Goal: Information Seeking & Learning: Learn about a topic

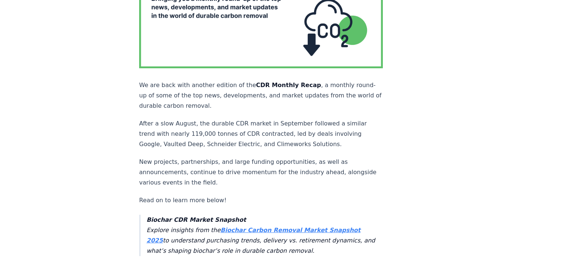
scroll to position [147, 0]
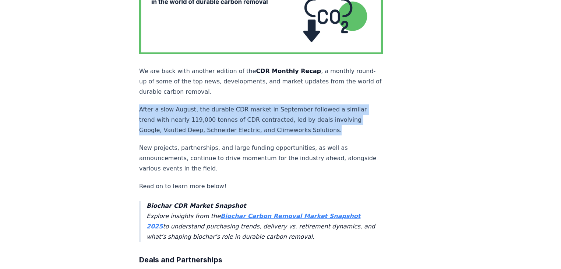
drag, startPoint x: 135, startPoint y: 92, endPoint x: 311, endPoint y: 117, distance: 177.9
copy p "After a slow August, the durable CDR market in September followed a similar tre…"
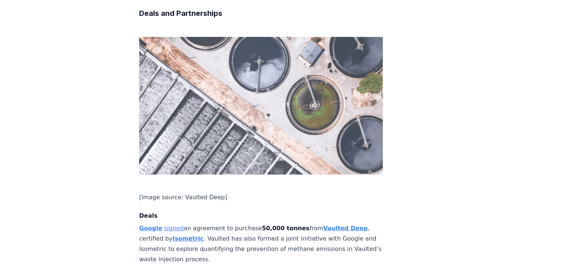
scroll to position [383, 0]
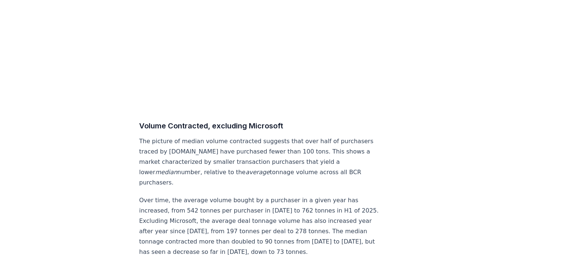
scroll to position [3910, 0]
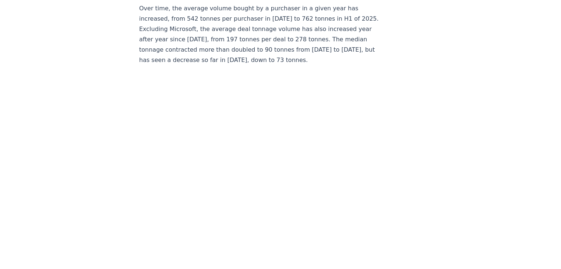
scroll to position [4080, 0]
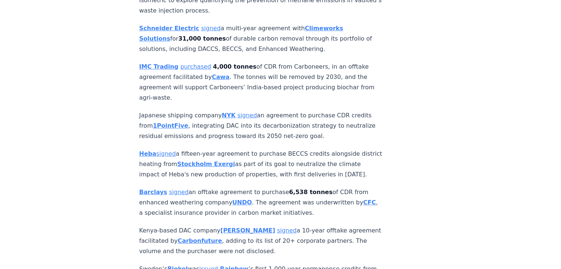
scroll to position [678, 0]
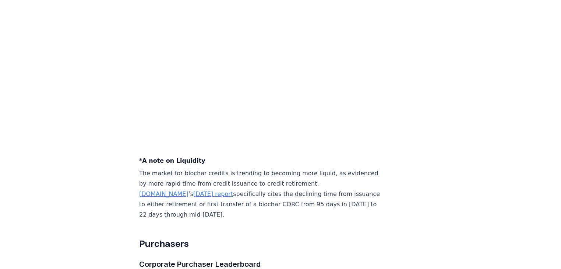
scroll to position [2712, 0]
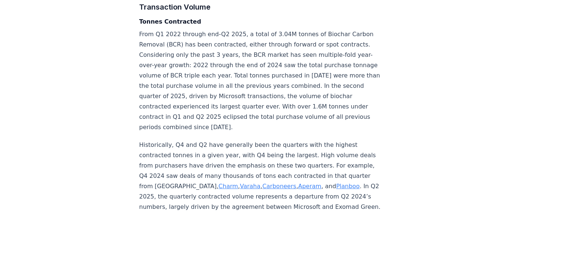
scroll to position [2784, 0]
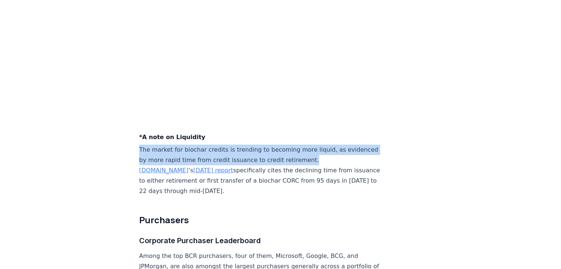
drag, startPoint x: 288, startPoint y: 148, endPoint x: 336, endPoint y: 155, distance: 48.3
copy p "The market for biochar credits is trending to becoming more liquid, as evidence…"
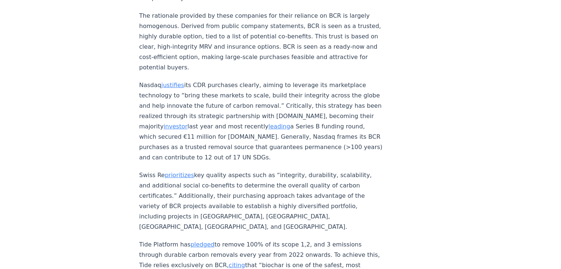
scroll to position [1003, 0]
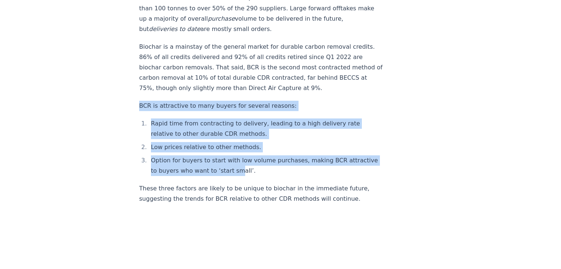
drag, startPoint x: 260, startPoint y: 155, endPoint x: 128, endPoint y: 94, distance: 146.2
click at [258, 123] on li "Rapid time from contracting to delivery, leading to a high delivery rate relati…" at bounding box center [266, 128] width 234 height 21
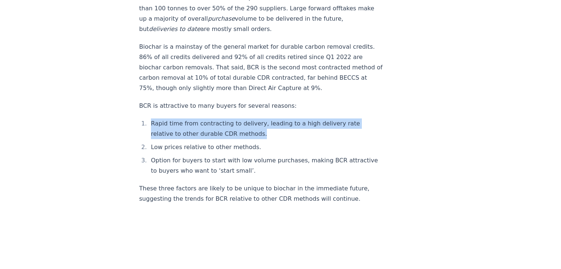
drag, startPoint x: 258, startPoint y: 121, endPoint x: 156, endPoint y: 111, distance: 102.5
click at [150, 118] on li "Rapid time from contracting to delivery, leading to a high delivery rate relati…" at bounding box center [266, 128] width 234 height 21
copy li "Rapid time from contracting to delivery, leading to a high delivery rate relati…"
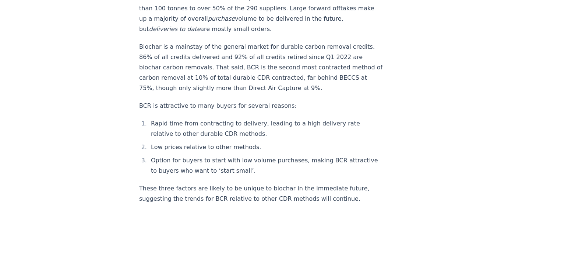
click at [181, 142] on li "Low prices relative to other methods." at bounding box center [266, 147] width 234 height 10
copy li "Low prices relative to other methods."
click at [274, 158] on li "Option for buyers to start with low volume purchases, making BCR attractive to …" at bounding box center [266, 165] width 234 height 21
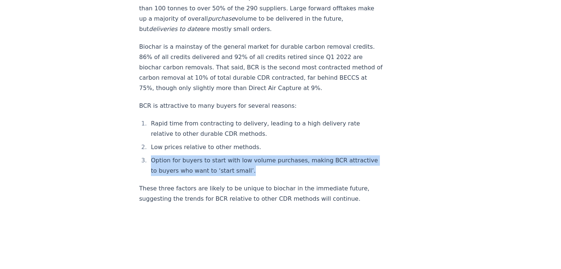
drag, startPoint x: 272, startPoint y: 158, endPoint x: 152, endPoint y: 148, distance: 119.7
click at [152, 155] on li "Option for buyers to start with low volume purchases, making BCR attractive to …" at bounding box center [266, 165] width 234 height 21
copy li "Option for buyers to start with low volume purchases, making BCR attractive to …"
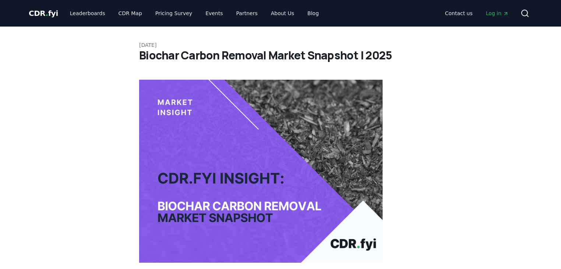
click at [54, 12] on div "CDR . fyi Leaderboards CDR Map Pricing Survey Events Partners About Us Blog" at bounding box center [177, 13] width 296 height 13
click at [46, 17] on span "." at bounding box center [47, 13] width 3 height 9
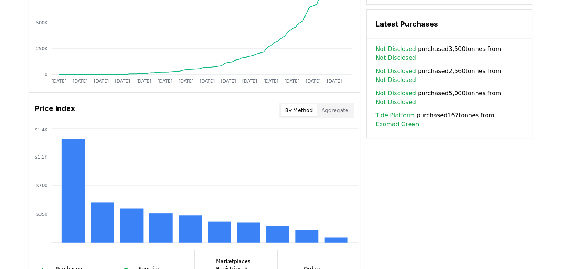
scroll to position [511, 0]
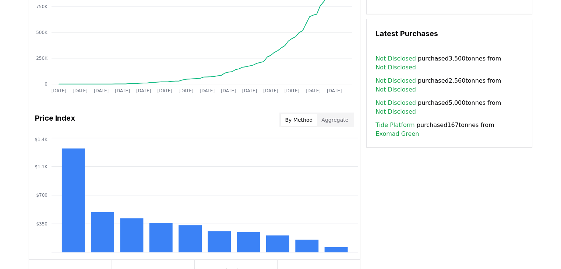
click at [322, 90] on div "Deliveries Total % of Sales Jan 2019 Jul 2019 Jan 2020 Jul 2020 Jan 2021 Jul 20…" at bounding box center [194, 23] width 331 height 157
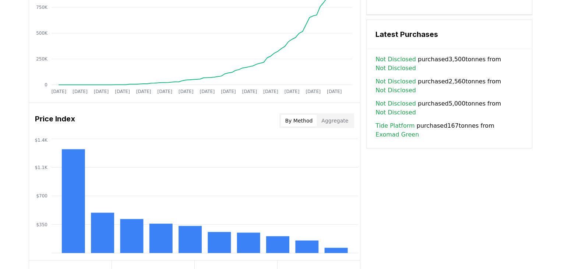
click at [330, 112] on div "Price Index By Method Aggregate" at bounding box center [194, 120] width 331 height 27
click at [334, 126] on div "By Method Aggregate" at bounding box center [317, 120] width 75 height 15
click at [332, 118] on button "Aggregate" at bounding box center [335, 121] width 36 height 12
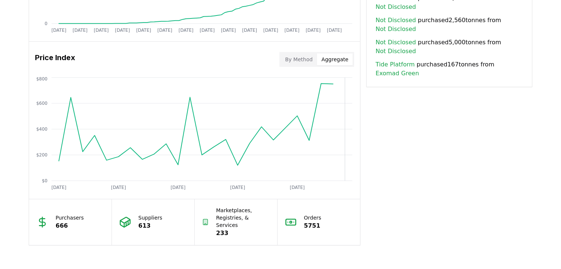
scroll to position [570, 0]
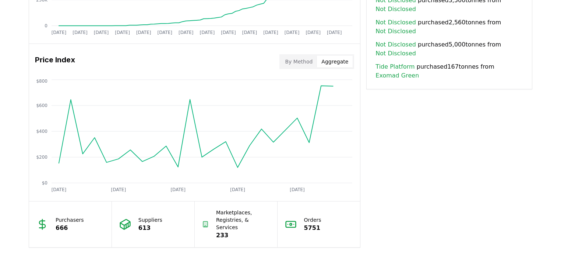
click at [311, 64] on button "By Method" at bounding box center [299, 62] width 36 height 12
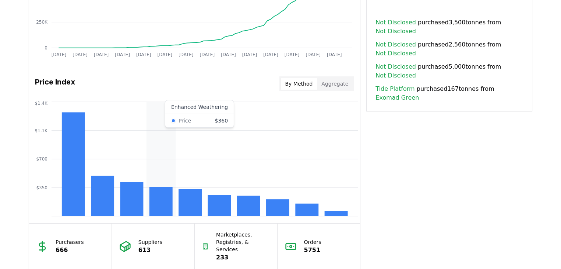
scroll to position [452, 0]
